Goal: Task Accomplishment & Management: Manage account settings

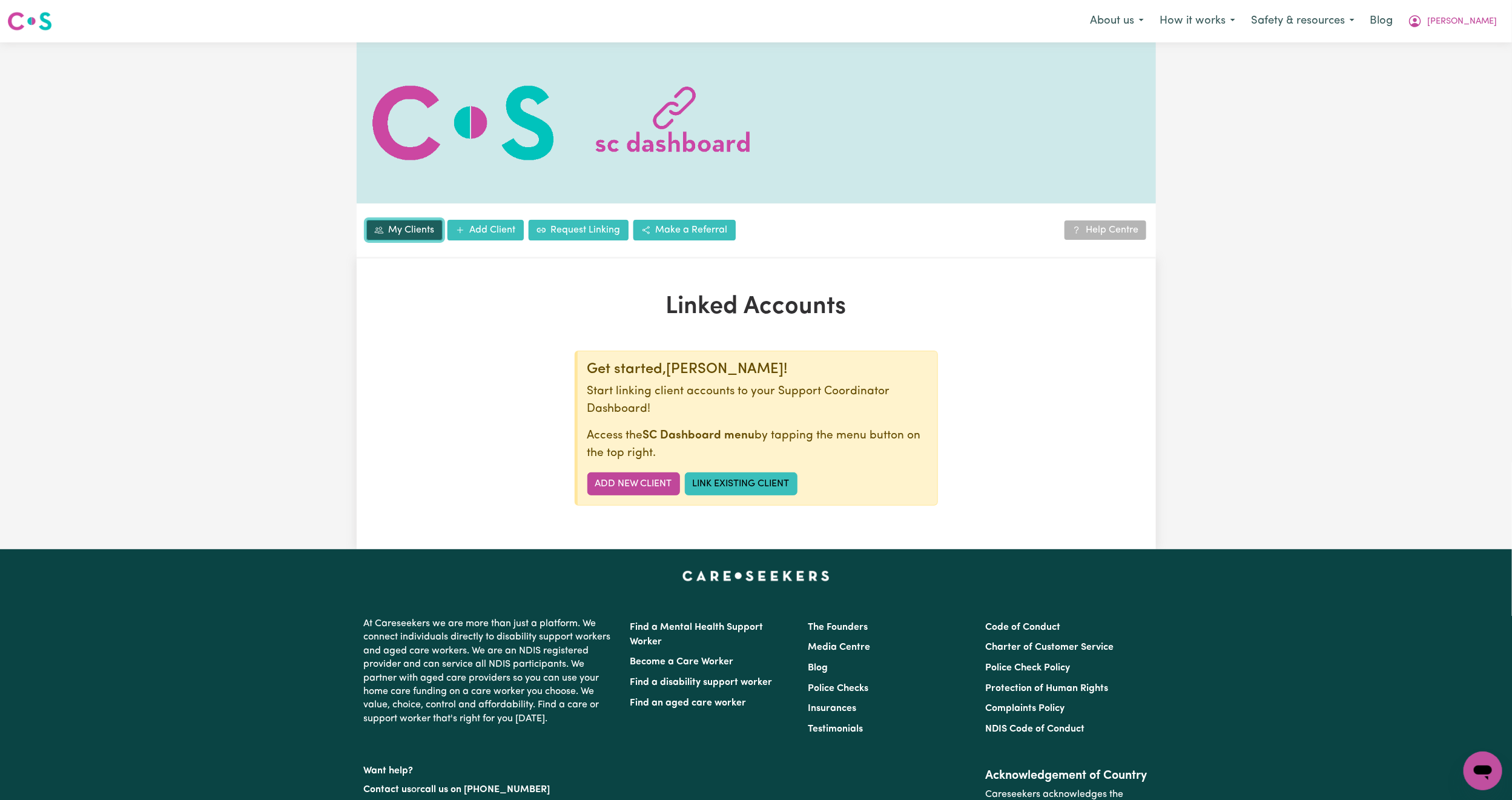
click at [396, 221] on link "My Clients" at bounding box center [404, 230] width 76 height 20
click at [1481, 6] on nav "Menu About us How it works Safety & resources Blog [PERSON_NAME]" at bounding box center [756, 21] width 1512 height 42
click at [1477, 20] on span "[PERSON_NAME]" at bounding box center [1462, 22] width 70 height 14
click at [1462, 66] on link "Logout" at bounding box center [1456, 70] width 96 height 23
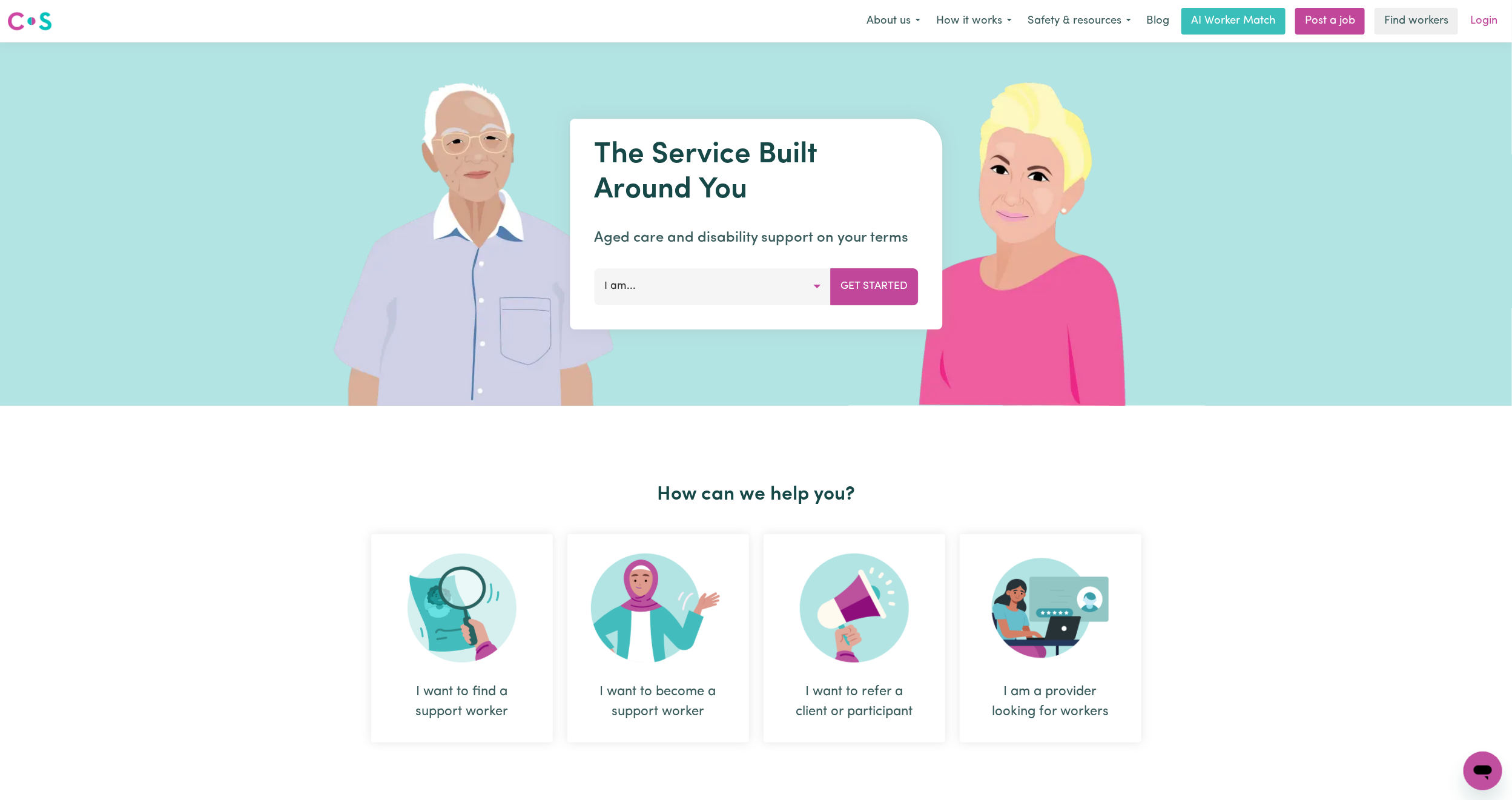
click at [1488, 15] on link "Login" at bounding box center [1483, 21] width 42 height 26
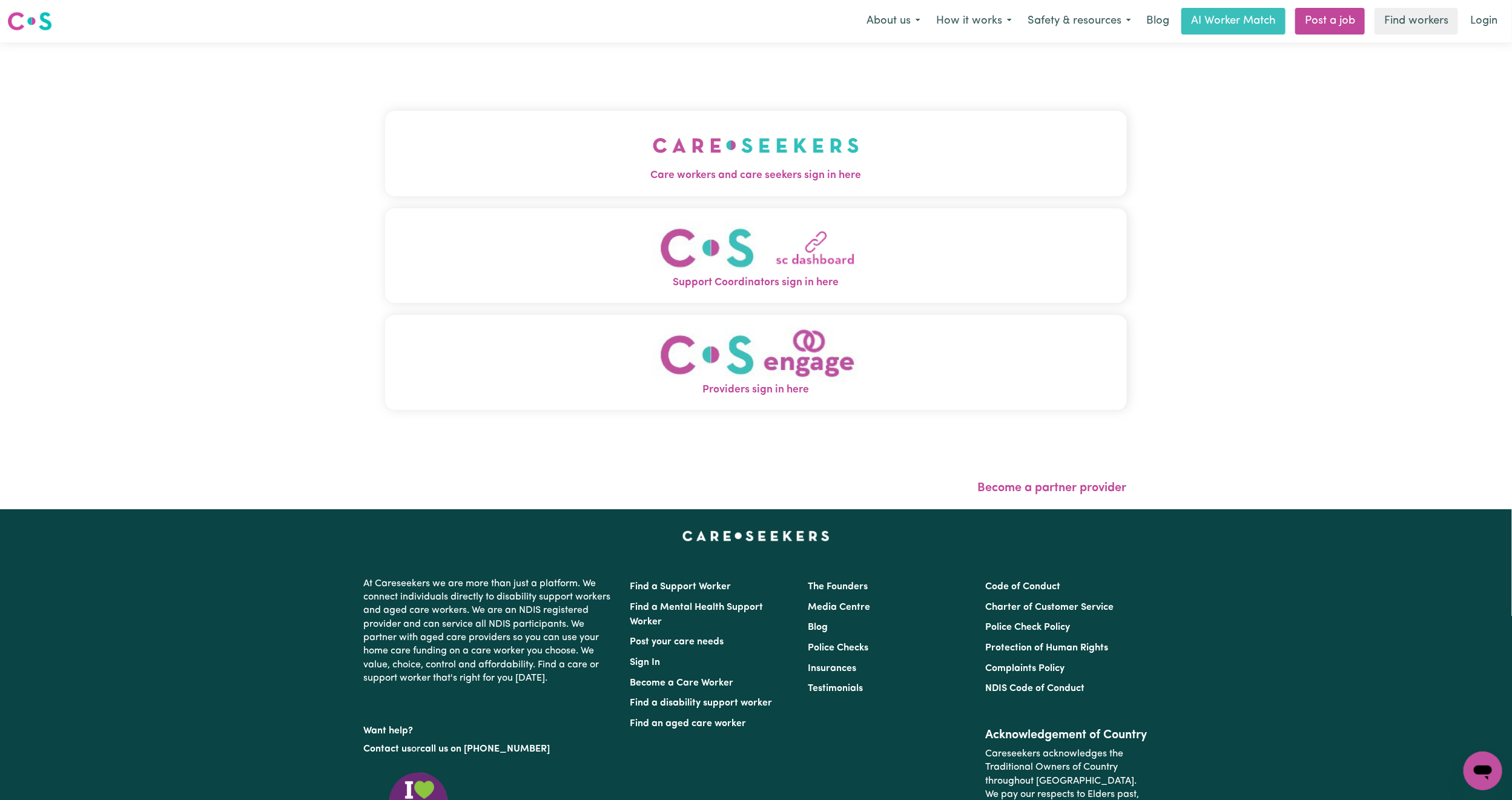
click at [467, 115] on button "Care workers and care seekers sign in here" at bounding box center [755, 153] width 742 height 85
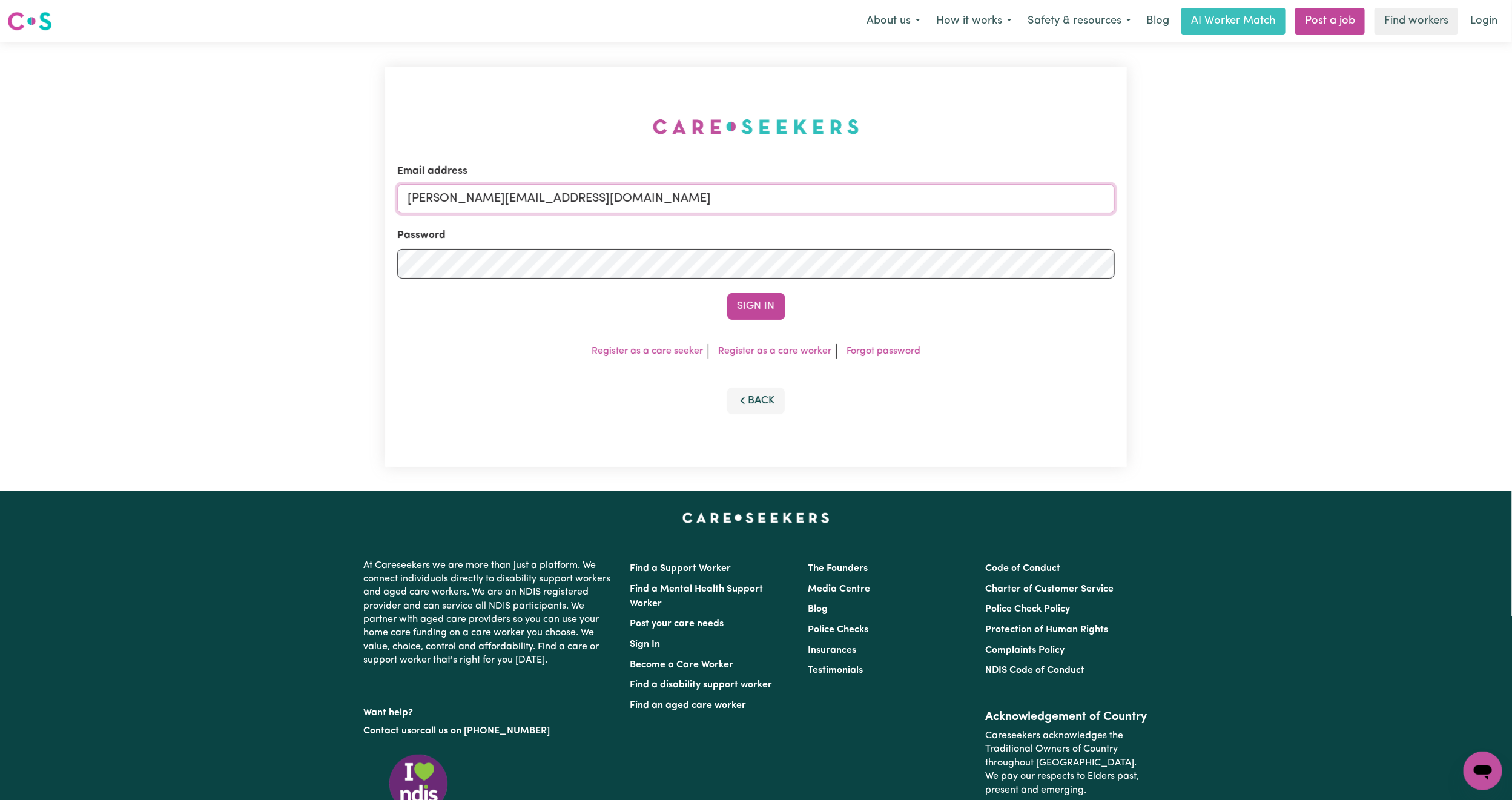
click at [532, 193] on input "[PERSON_NAME][EMAIL_ADDRESS][DOMAIN_NAME]" at bounding box center [755, 198] width 717 height 29
drag, startPoint x: 476, startPoint y: 195, endPoint x: 752, endPoint y: 231, distance: 278.3
click at [752, 231] on form "Email address [EMAIL_ADDRESS][PERSON_NAME][DOMAIN_NAME] Password Sign In" at bounding box center [755, 242] width 717 height 156
type input "superuser~[EMAIL_ADDRESS][DOMAIN_NAME]"
click at [749, 304] on button "Sign In" at bounding box center [756, 306] width 58 height 26
